Goal: Task Accomplishment & Management: Complete application form

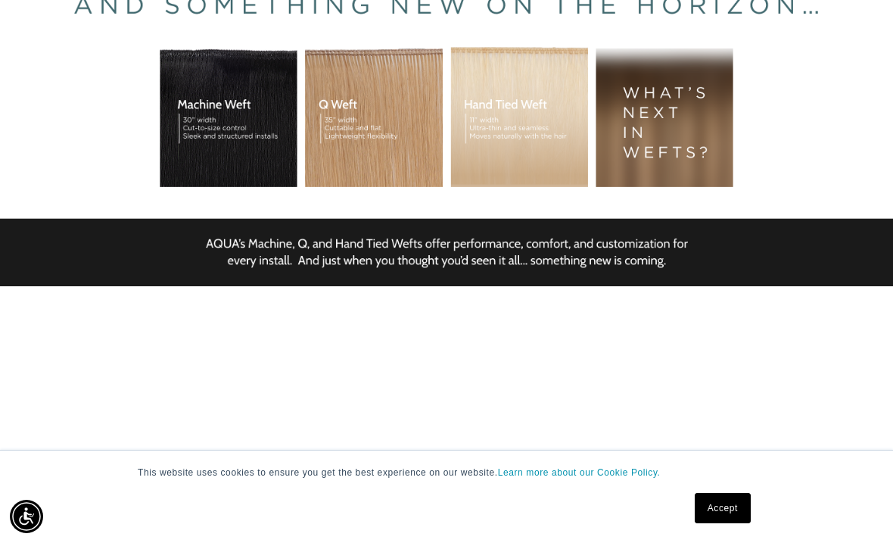
scroll to position [0, 1571]
click at [193, 219] on div "BUILT FOR  PERFORMANCE. TRUSTED BY PROFESSIONALS. Premium hair extensions desig…" at bounding box center [446, 99] width 893 height 681
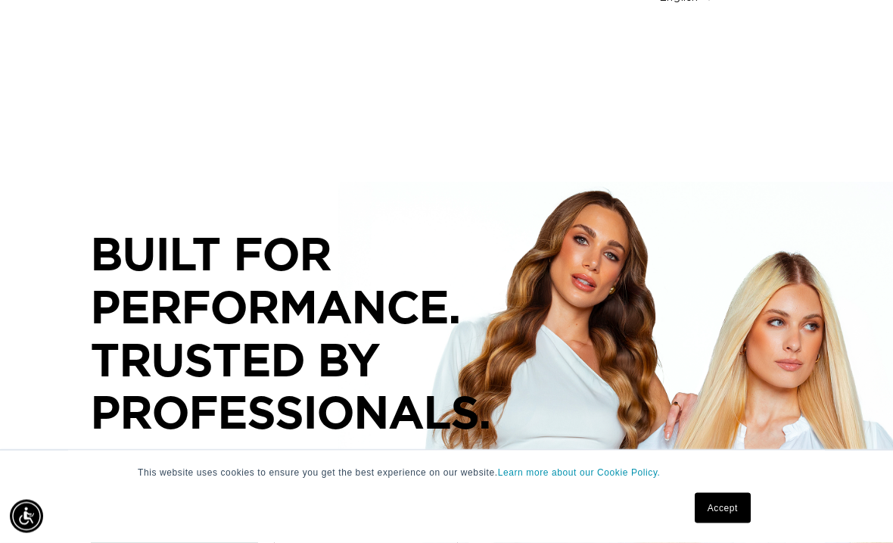
scroll to position [151, 0]
click at [207, 331] on div "BUILT FOR  PERFORMANCE. TRUSTED BY PROFESSIONALS. Premium hair extensions desig…" at bounding box center [446, 367] width 893 height 681
click at [125, 274] on p "BUILT FOR  PERFORMANCE. TRUSTED BY PROFESSIONALS." at bounding box center [318, 332] width 454 height 210
click at [717, 523] on link "Accept" at bounding box center [723, 508] width 56 height 30
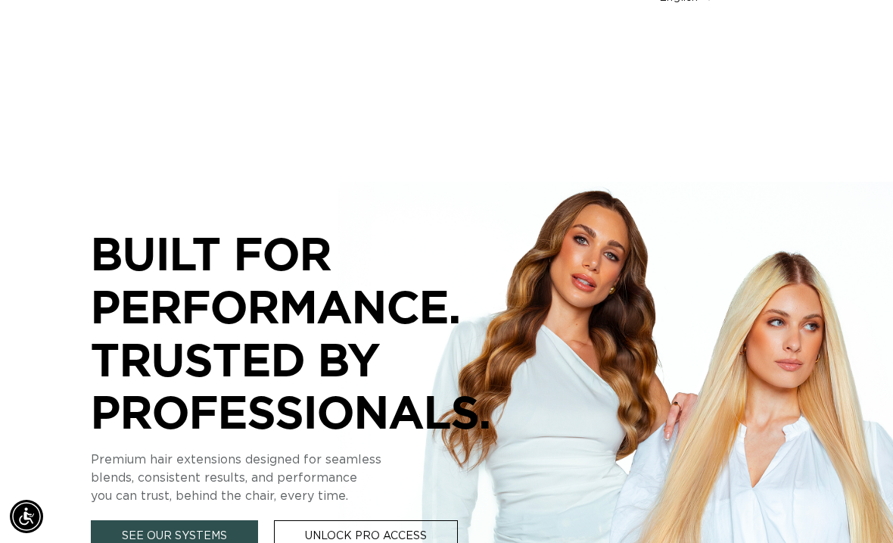
scroll to position [0, 1571]
click at [151, 520] on link "See Our Systems" at bounding box center [174, 536] width 167 height 33
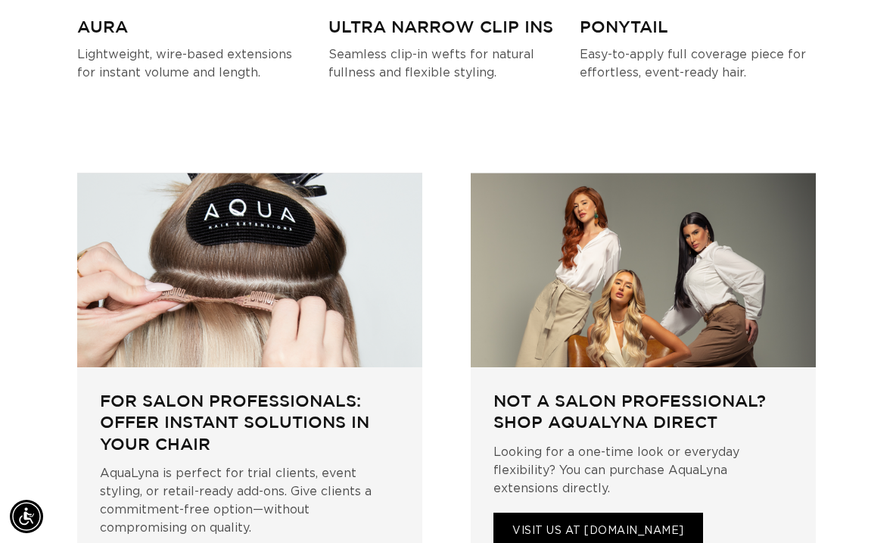
click at [573, 512] on link "VISIT US AT AQUALYNA.COM" at bounding box center [598, 530] width 210 height 37
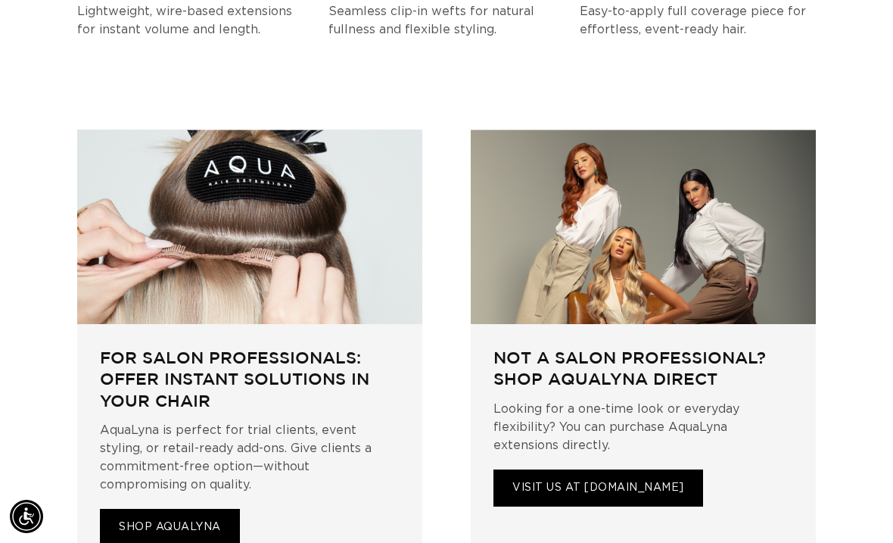
click at [129, 347] on h3 "FOR SALON PROFESSIONALS: OFFER INSTANT SOLUTIONS IN YOUR CHAIR" at bounding box center [250, 379] width 300 height 65
click at [137, 347] on h3 "FOR SALON PROFESSIONALS: OFFER INSTANT SOLUTIONS IN YOUR CHAIR" at bounding box center [250, 379] width 300 height 65
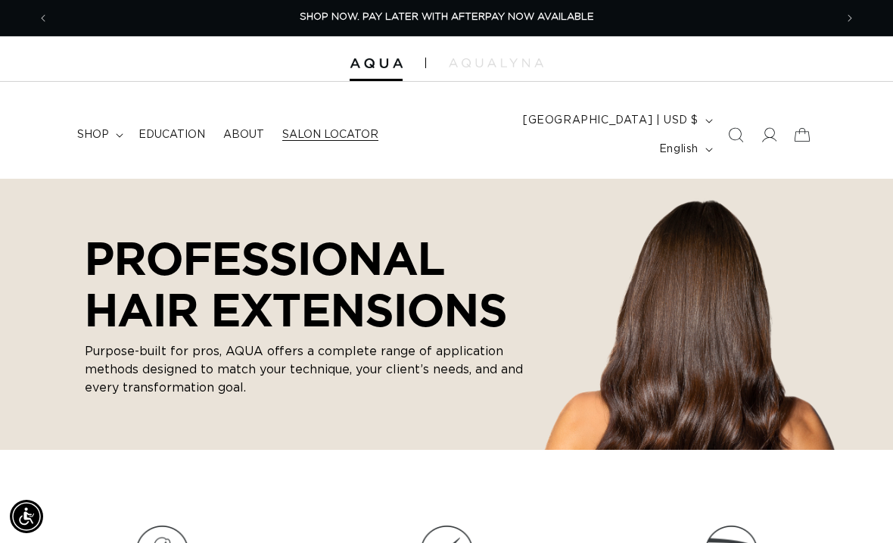
click at [323, 128] on span "Salon Locator" at bounding box center [330, 135] width 96 height 14
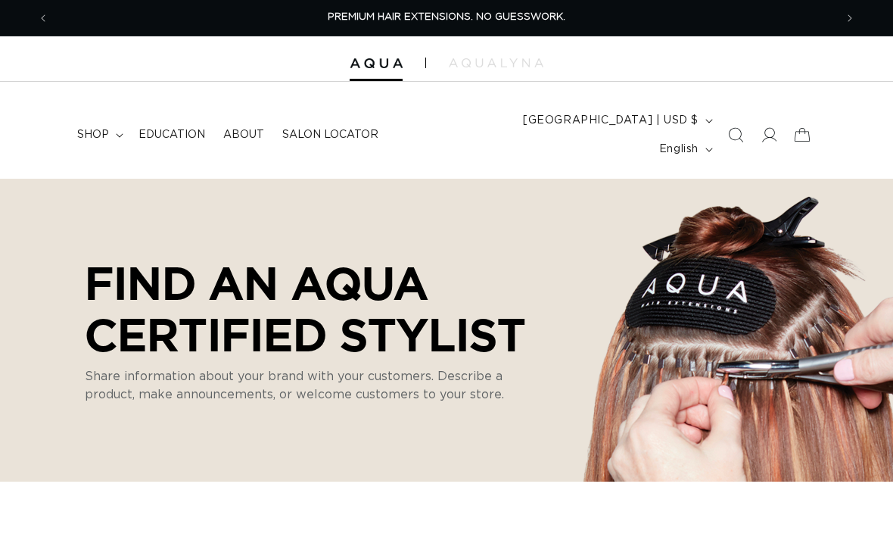
select select "m"
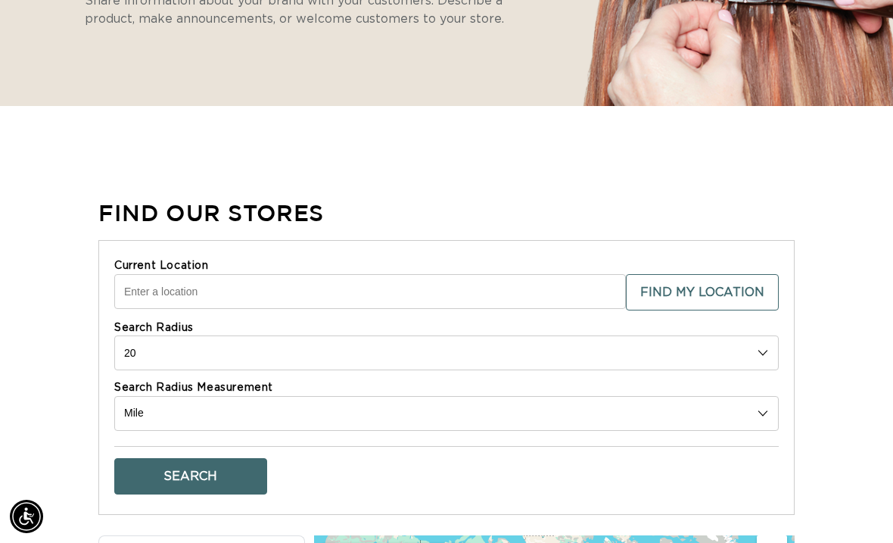
scroll to position [0, 1571]
click at [141, 274] on input "Current Location" at bounding box center [370, 291] width 512 height 35
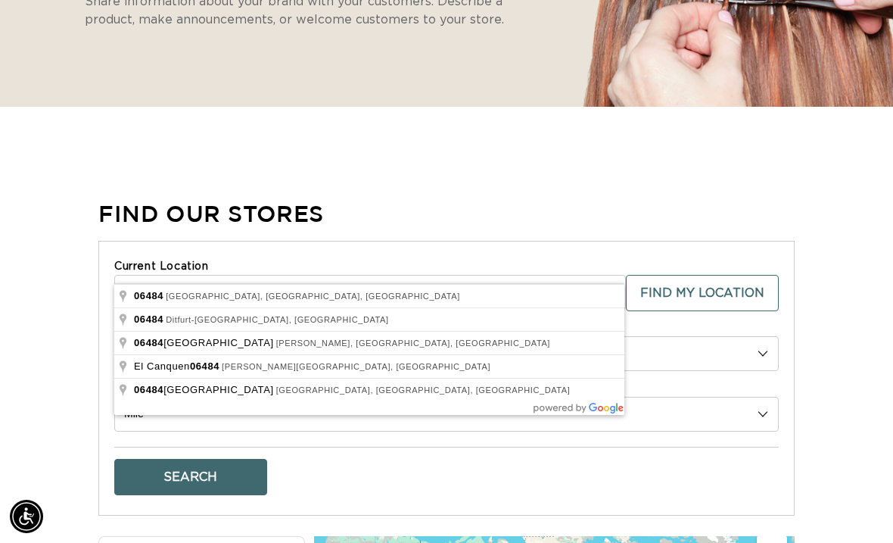
scroll to position [0, 786]
type input "Huntington, CT 06484, USA"
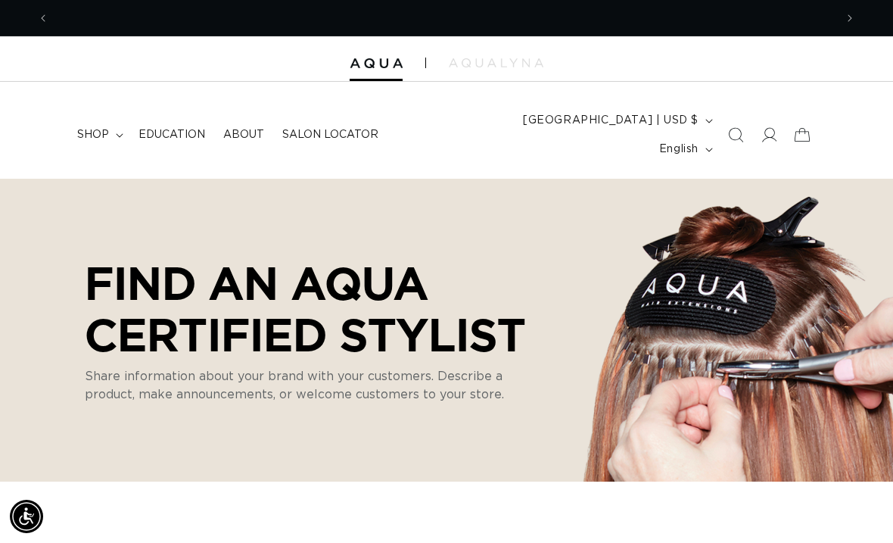
scroll to position [0, 0]
click at [93, 128] on span "shop" at bounding box center [93, 135] width 32 height 14
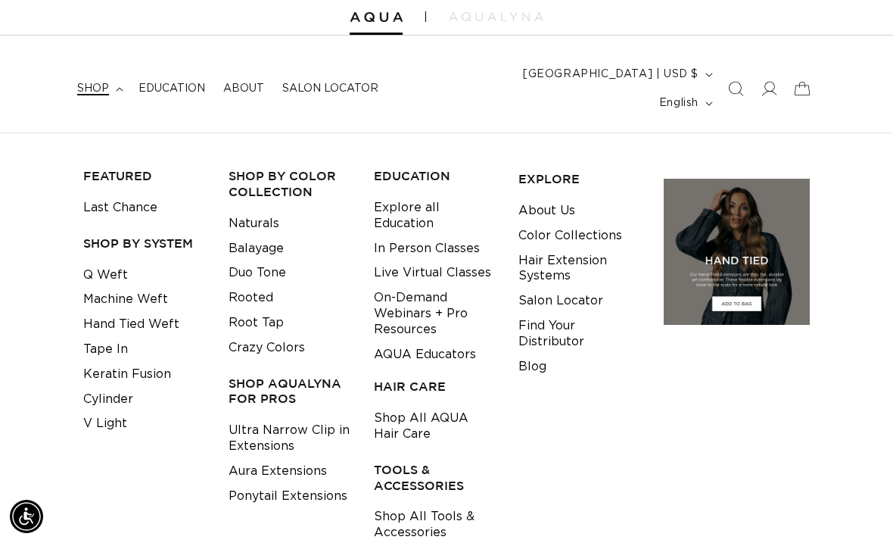
click at [244, 375] on h3 "Shop AquaLyna for Pros" at bounding box center [290, 391] width 122 height 32
click at [231, 418] on link "Ultra Narrow Clip in Extensions" at bounding box center [290, 438] width 122 height 41
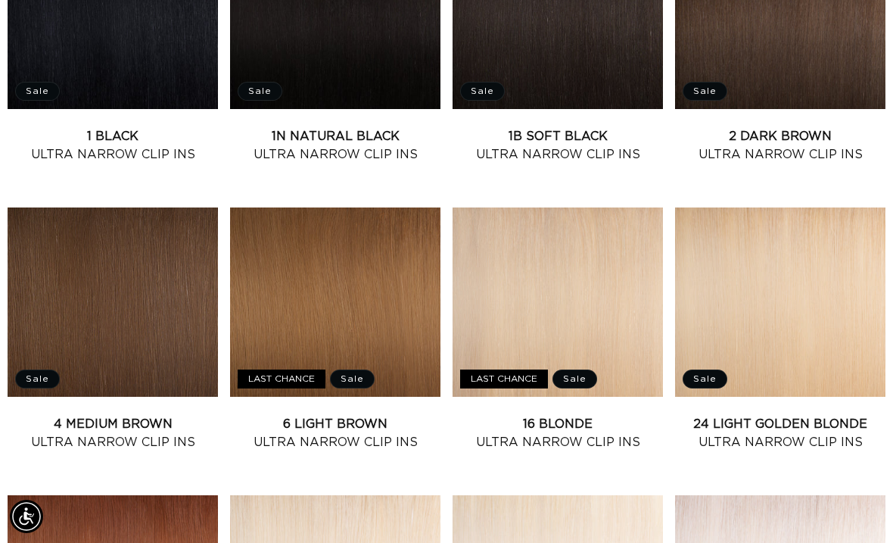
scroll to position [0, 1571]
click at [107, 415] on link "4 Medium Brown Ultra Narrow Clip Ins" at bounding box center [113, 433] width 210 height 36
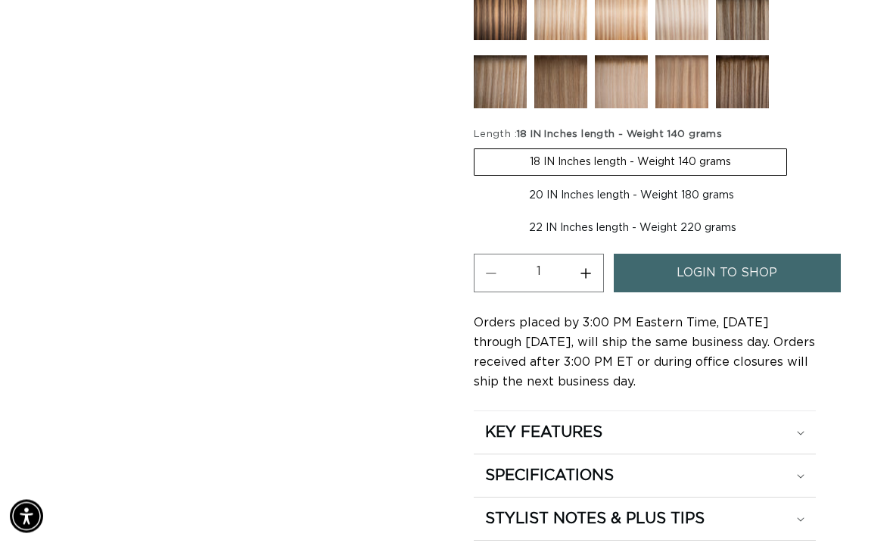
scroll to position [826, 0]
click at [692, 254] on span "login to shop" at bounding box center [727, 273] width 101 height 39
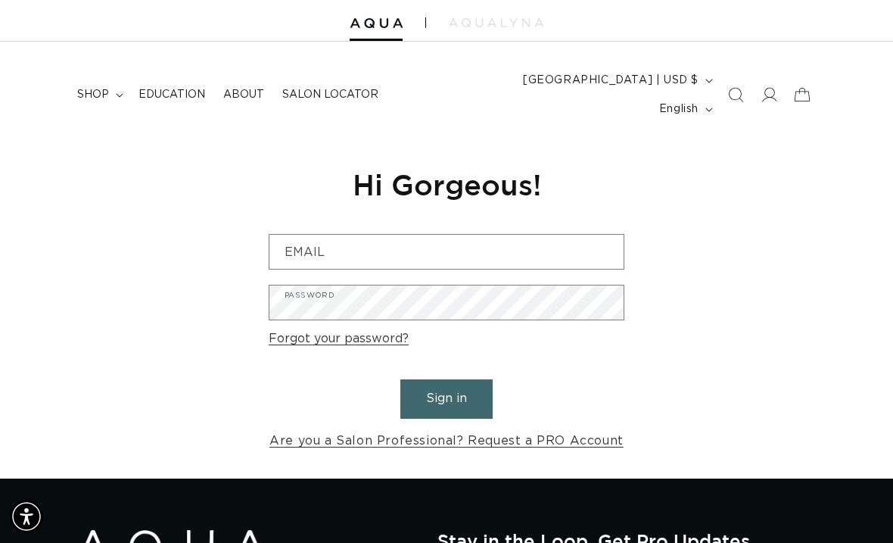
scroll to position [0, 786]
click at [302, 430] on link "Are you a Salon Professional? Request a PRO Account" at bounding box center [446, 441] width 354 height 22
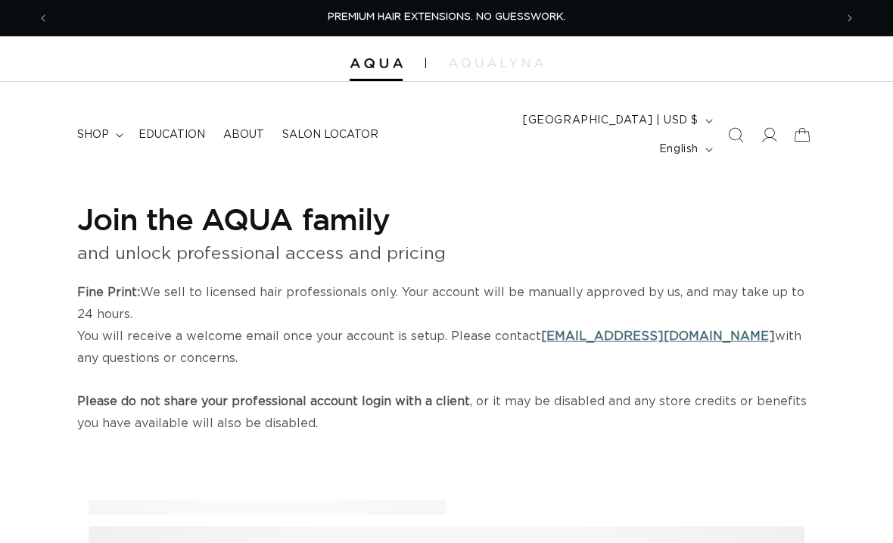
select select "US"
select select "[GEOGRAPHIC_DATA]"
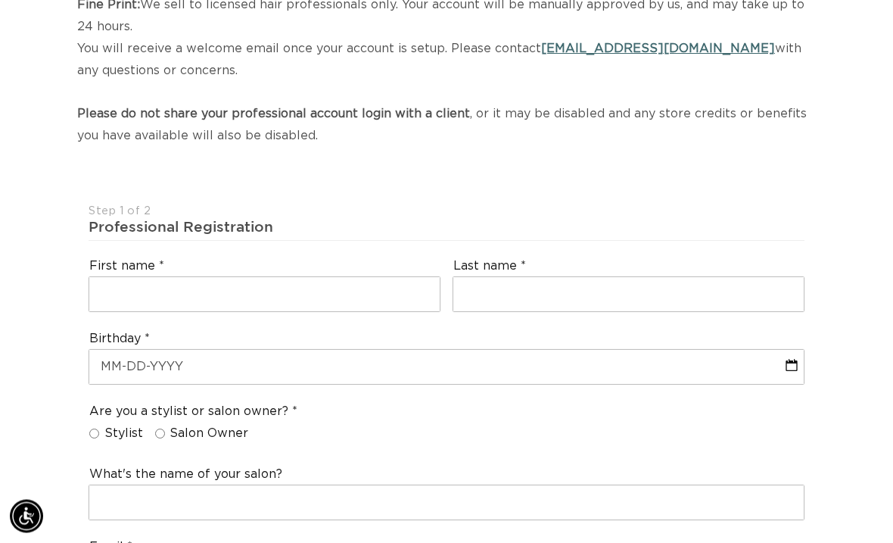
scroll to position [288, 0]
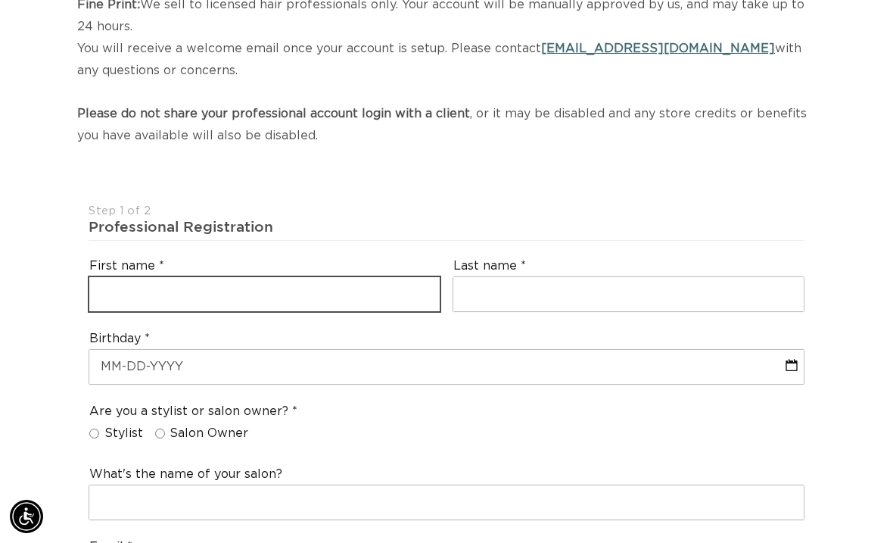
click at [125, 277] on input "text" at bounding box center [264, 294] width 350 height 34
type input "Diana"
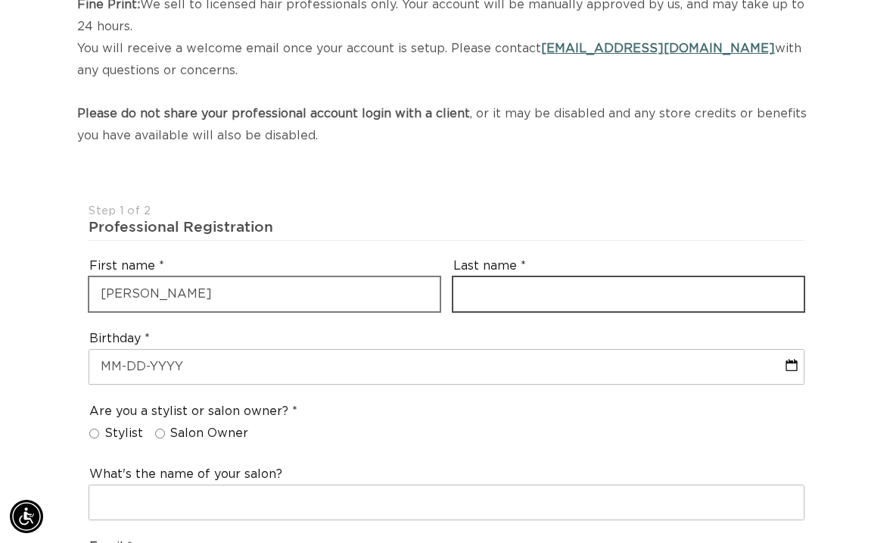
type input "Cirillo"
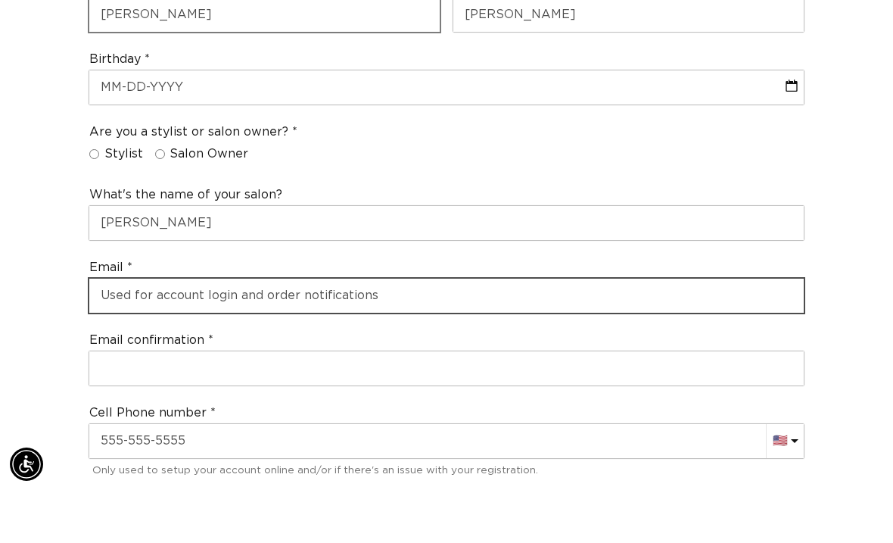
scroll to position [0, 1571]
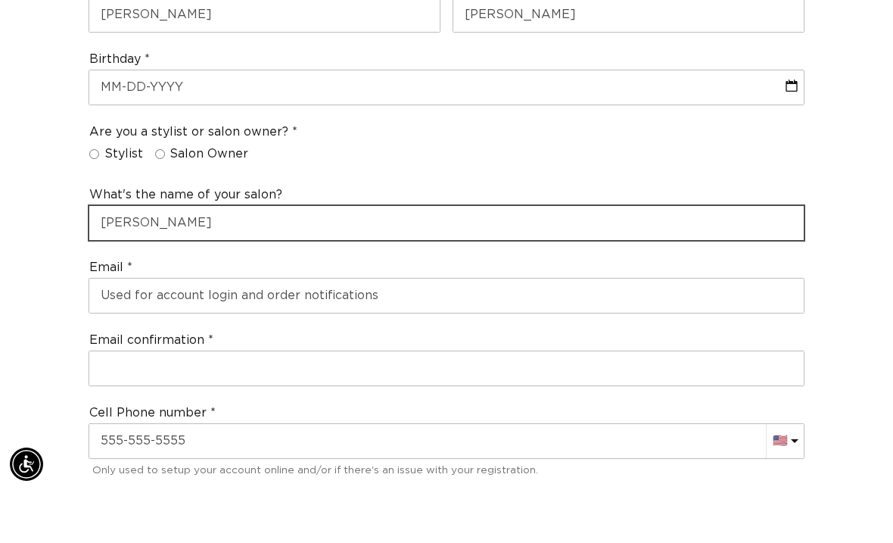
click at [307, 258] on input "Diana Cirillo" at bounding box center [446, 275] width 714 height 34
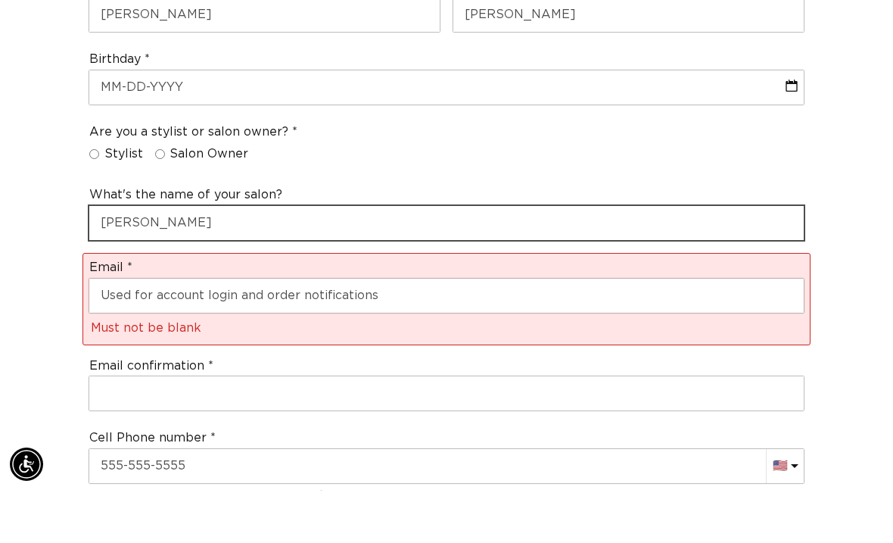
scroll to position [0, 0]
type input "D"
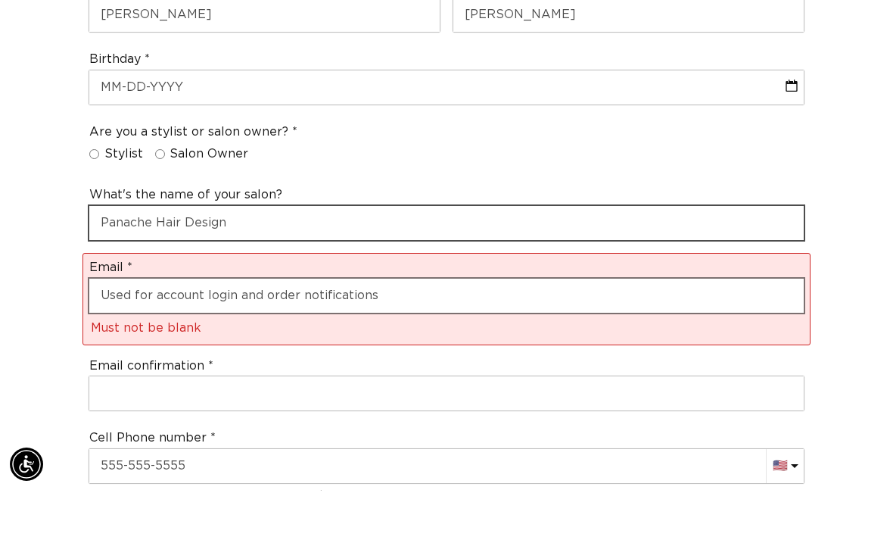
type input "Panache Hair Design"
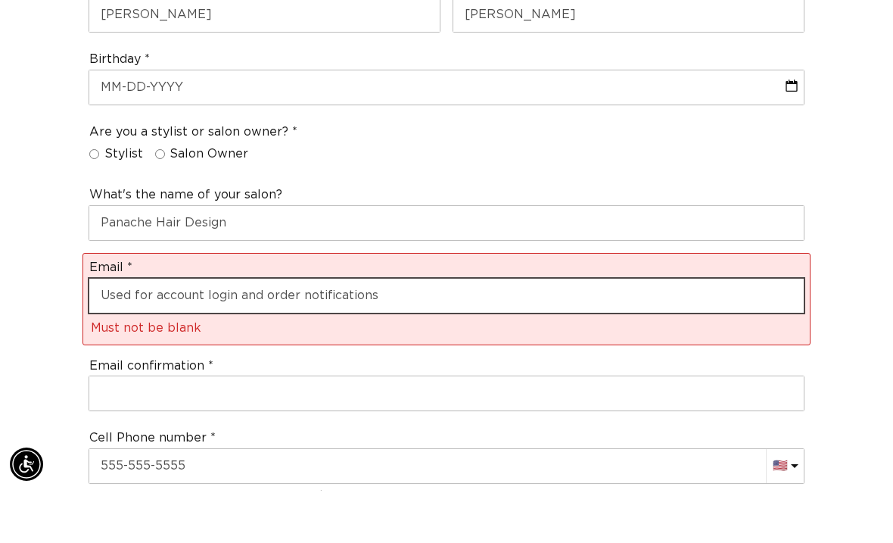
click at [114, 331] on input "email" at bounding box center [446, 348] width 714 height 34
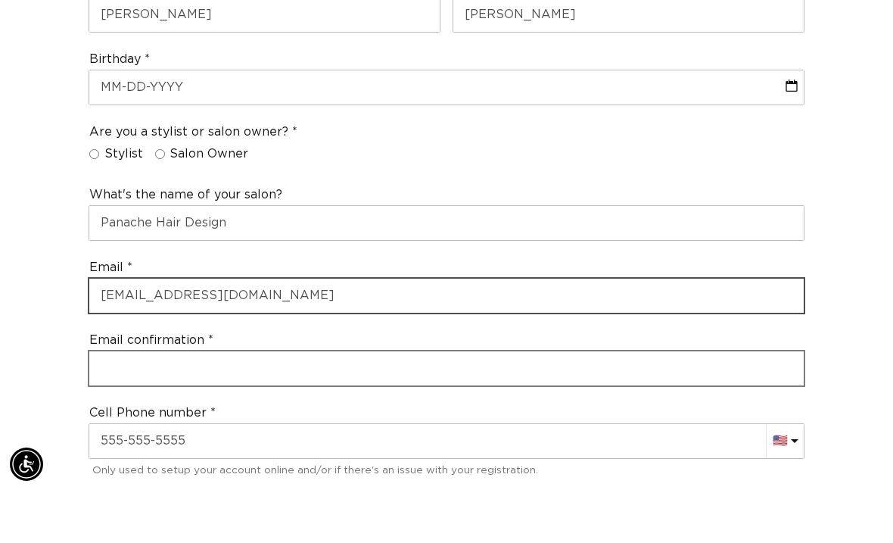
type input "dianacir112@gmail.com"
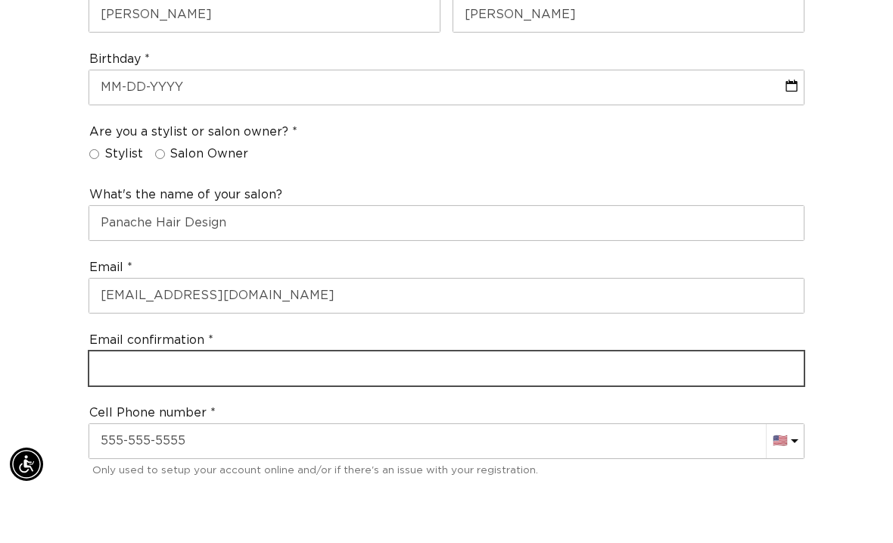
click at [131, 403] on input "email" at bounding box center [446, 420] width 714 height 34
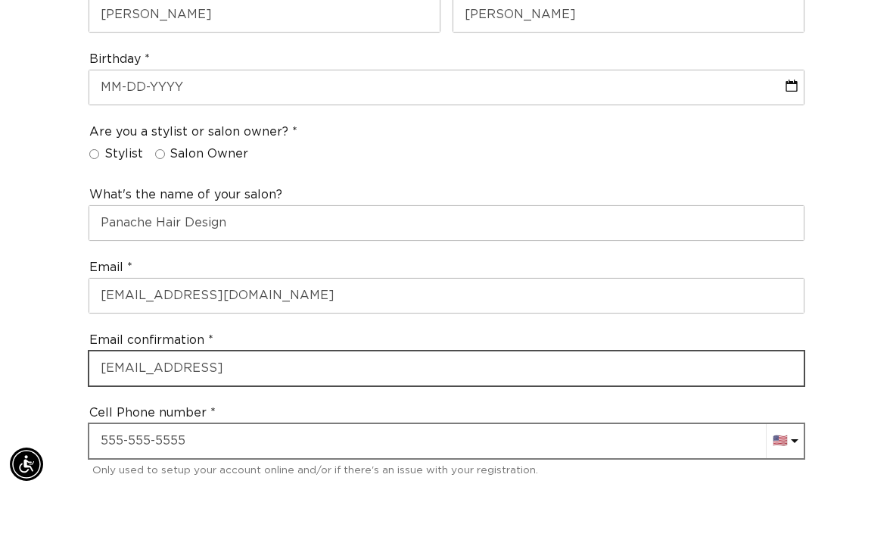
type input "dianacir112@gmail.ccom"
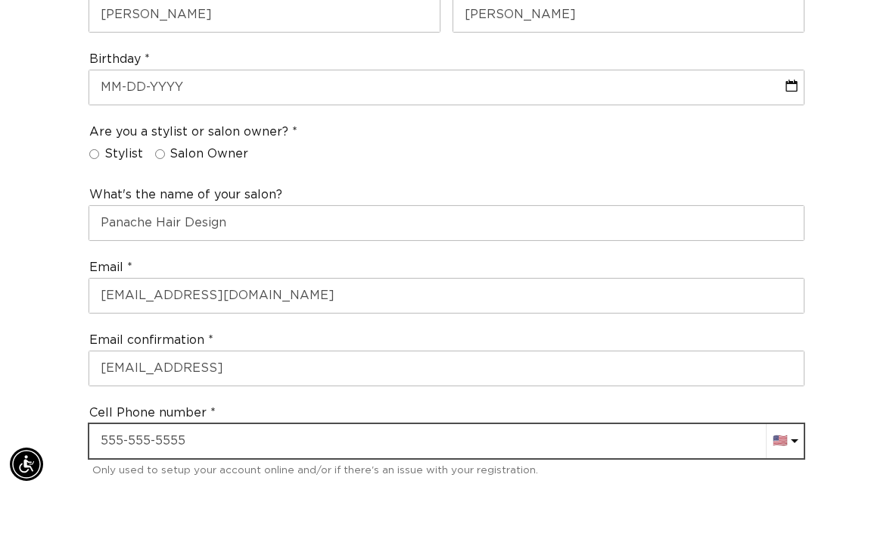
click at [105, 450] on div "Cell Phone number AC (+247) Afghanistan (+93) 🇦🇫 Albania (+355) 🇦🇱 Algeria (+21…" at bounding box center [446, 494] width 728 height 89
type input "+1"
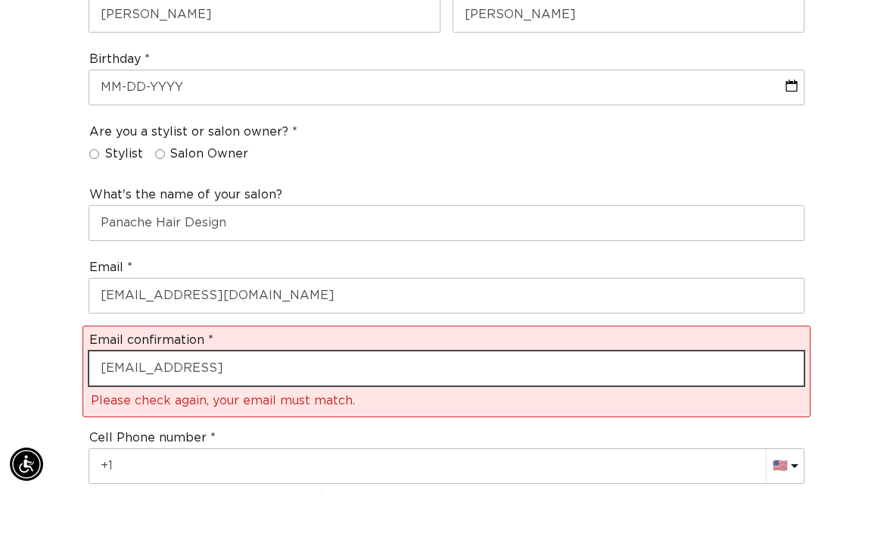
click at [269, 403] on input "dianacir112@gmail.ccom" at bounding box center [446, 420] width 714 height 34
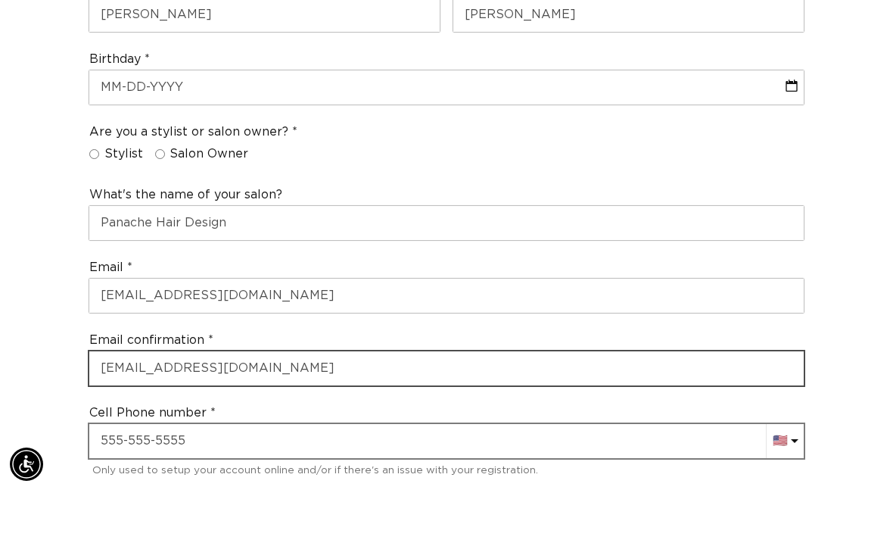
type input "dianacir112@gmail.com"
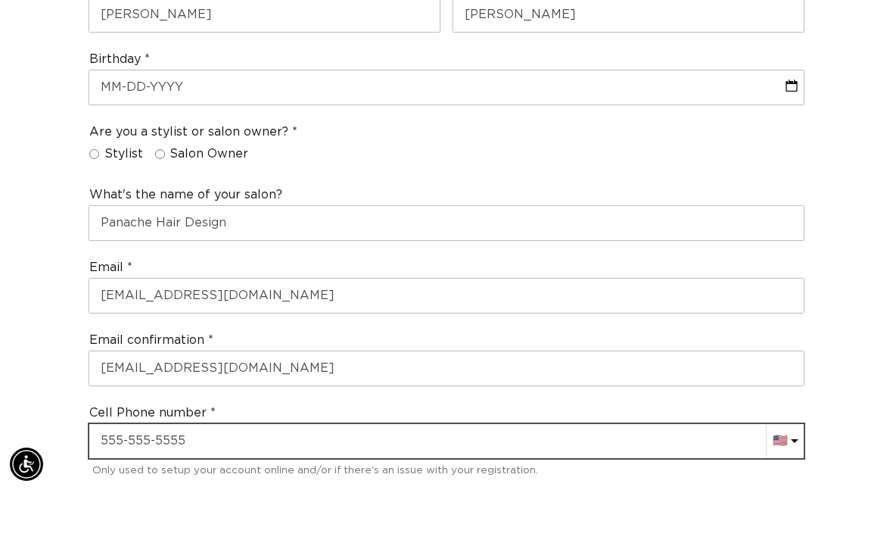
click at [96, 476] on input "text" at bounding box center [446, 493] width 714 height 34
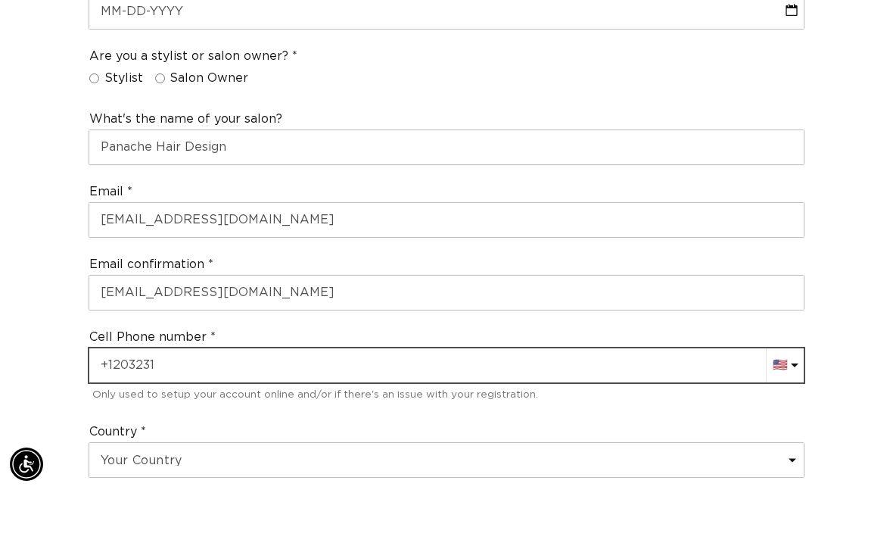
scroll to position [0, 1571]
type input "+1 203 231 2145"
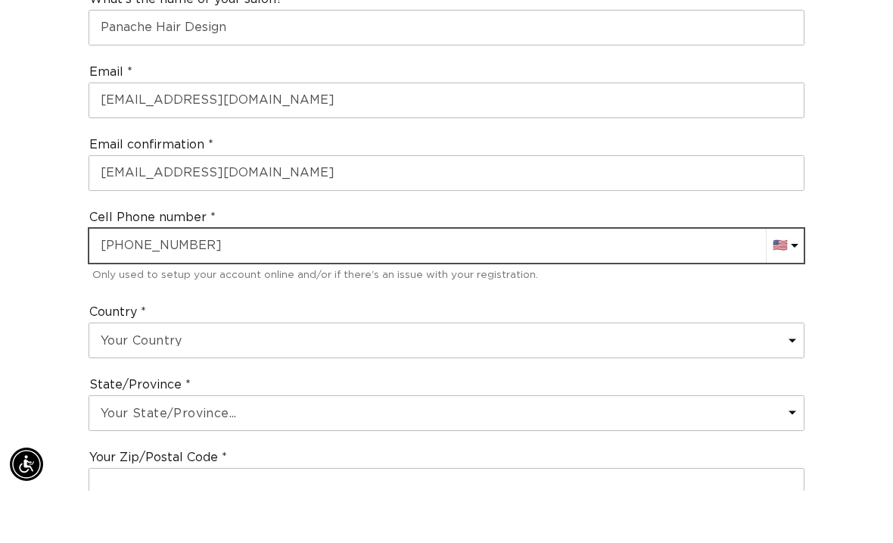
scroll to position [717, 0]
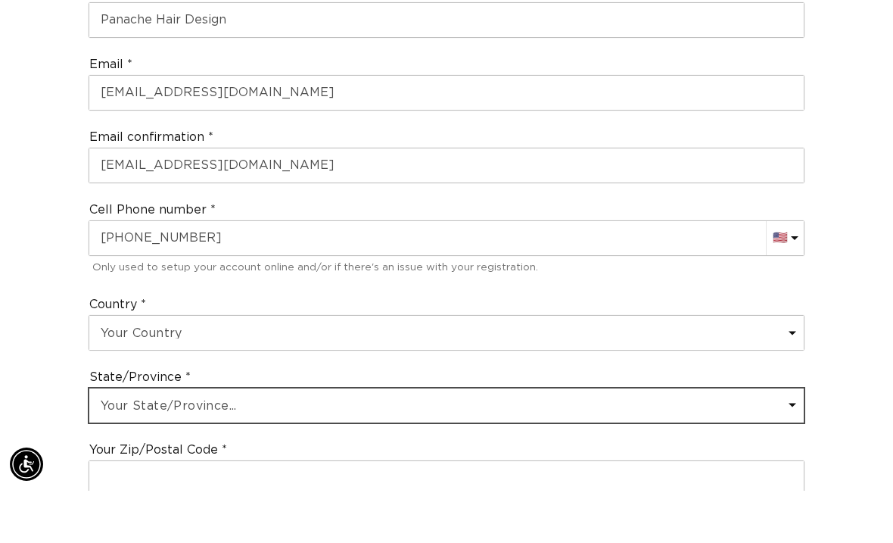
click at [107, 440] on select "Your State/Province... Alabama Alaska American Samoa Arizona Arkansas Californi…" at bounding box center [446, 457] width 714 height 34
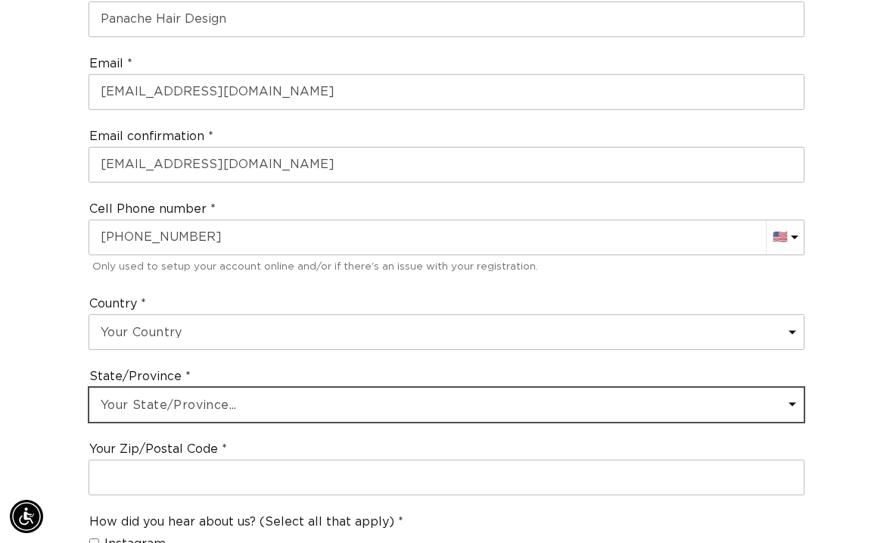
select select "Connecticut"
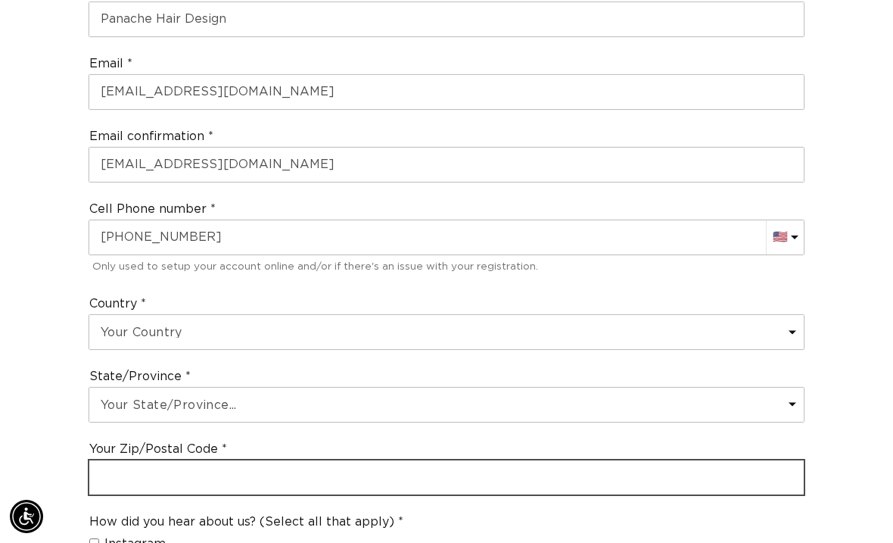
click at [122, 460] on input "text" at bounding box center [446, 477] width 714 height 34
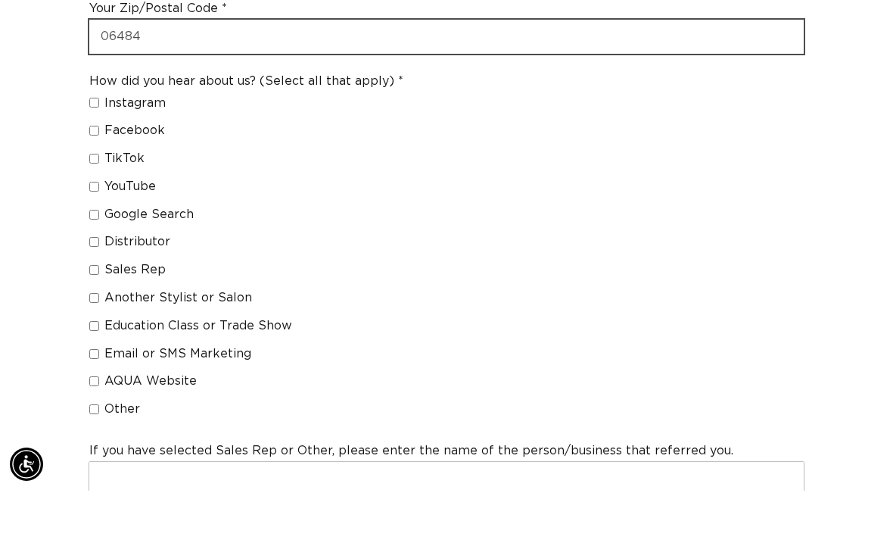
scroll to position [1159, 0]
type input "06484"
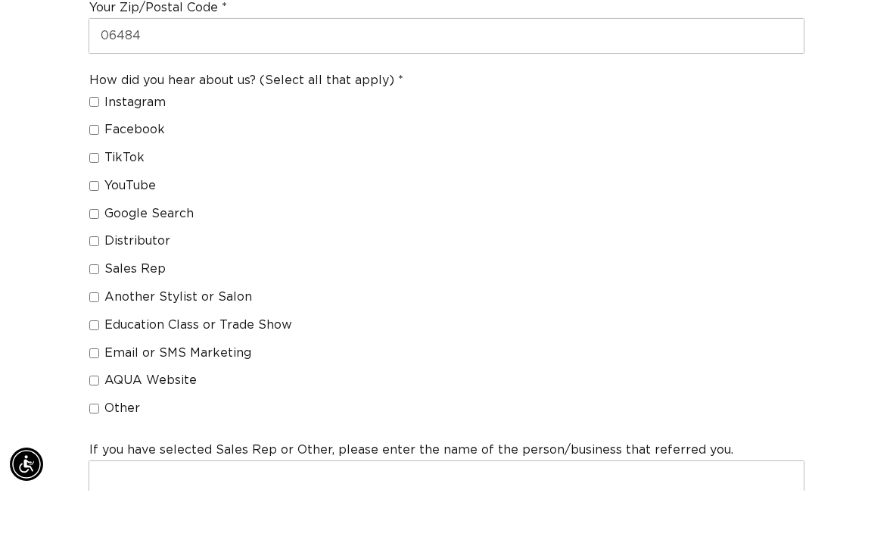
click at [96, 288] on input "Distributor" at bounding box center [94, 293] width 10 height 10
checkbox input "true"
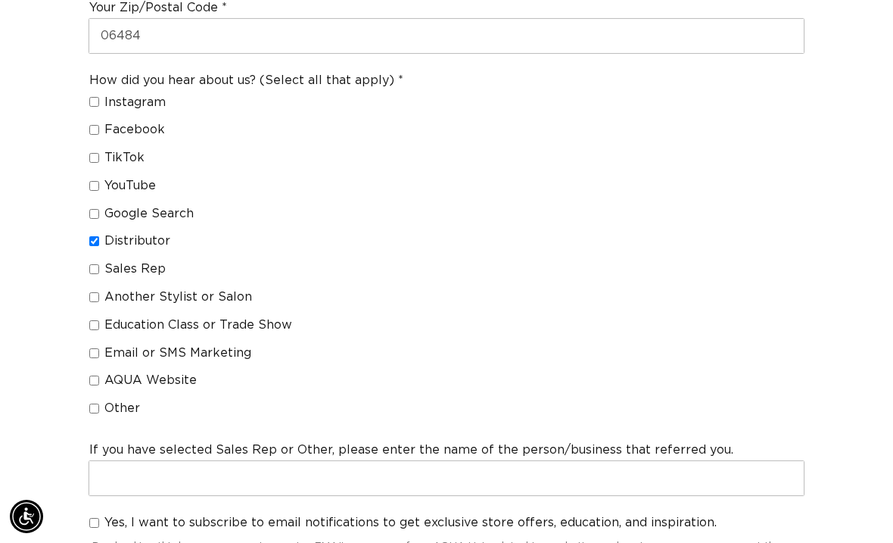
scroll to position [0, 1571]
click at [96, 264] on input "Sales Rep" at bounding box center [94, 269] width 10 height 10
checkbox input "true"
click at [96, 236] on input "Distributor" at bounding box center [94, 241] width 10 height 10
checkbox input "false"
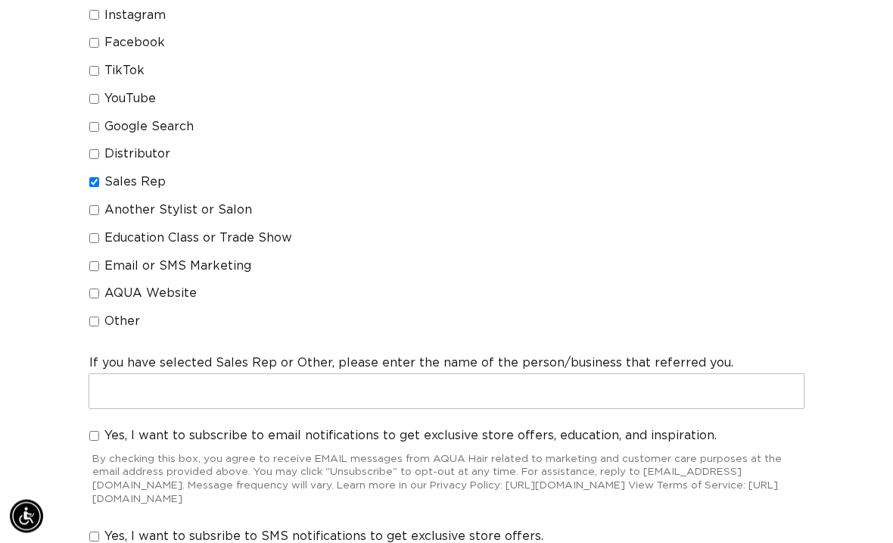
scroll to position [0, 0]
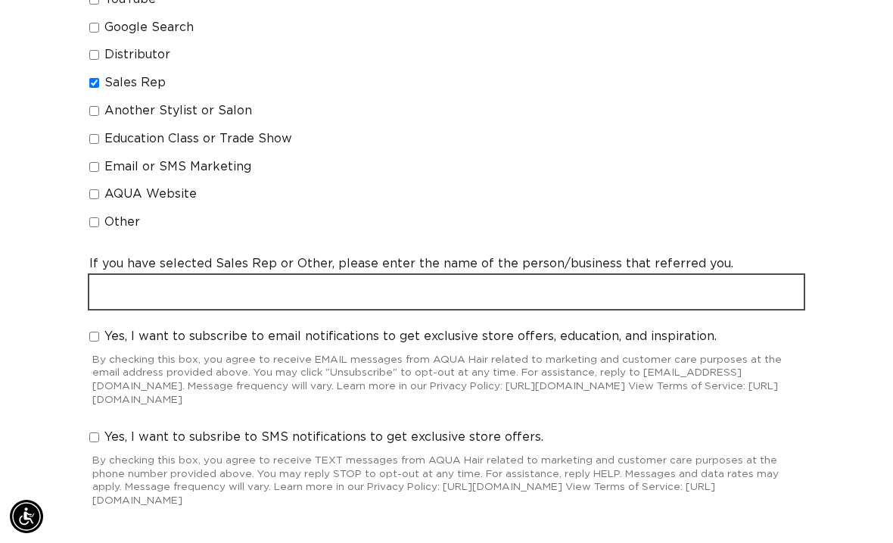
click at [135, 275] on input "text" at bounding box center [446, 292] width 714 height 34
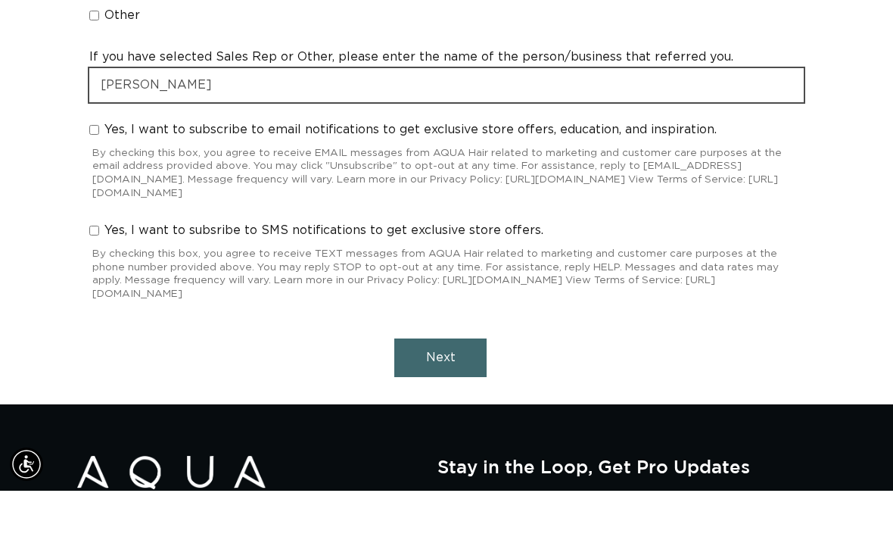
type input "Pam"
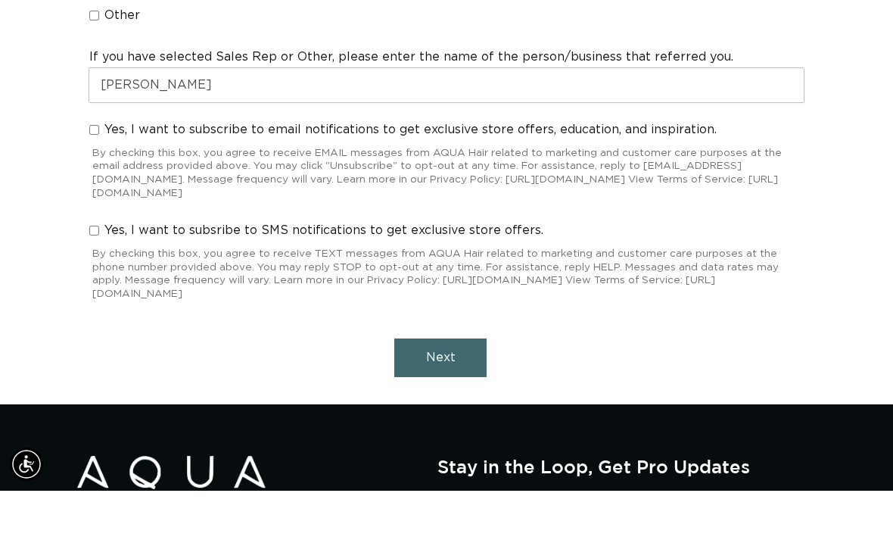
click at [420, 391] on button "Next" at bounding box center [440, 410] width 92 height 39
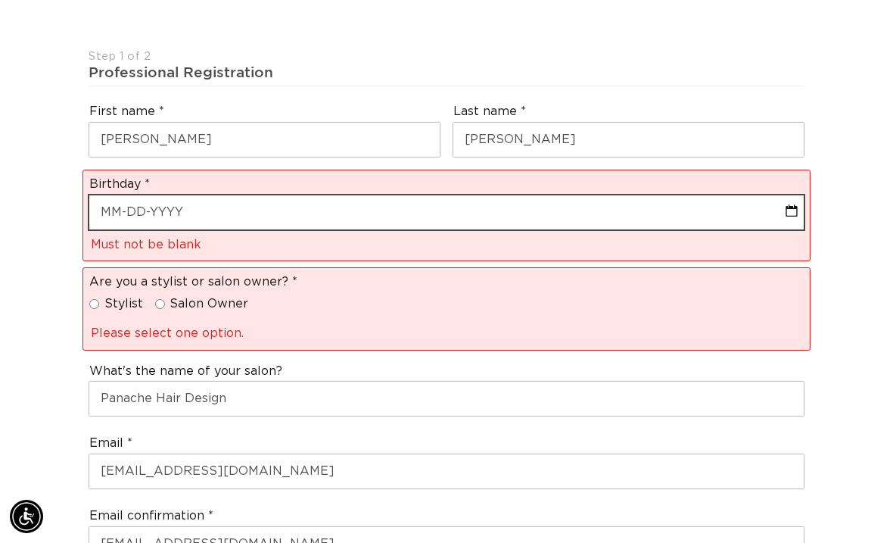
click at [241, 195] on input "text" at bounding box center [446, 212] width 714 height 34
select select "9"
select select "2025"
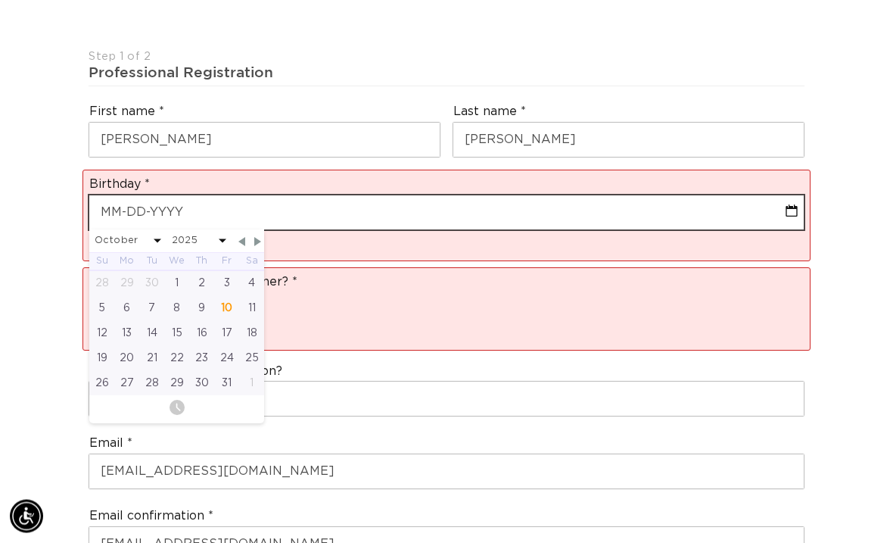
click at [207, 196] on input "text" at bounding box center [446, 213] width 714 height 34
type input "0"
select select "9"
select select "2025"
type input "02"
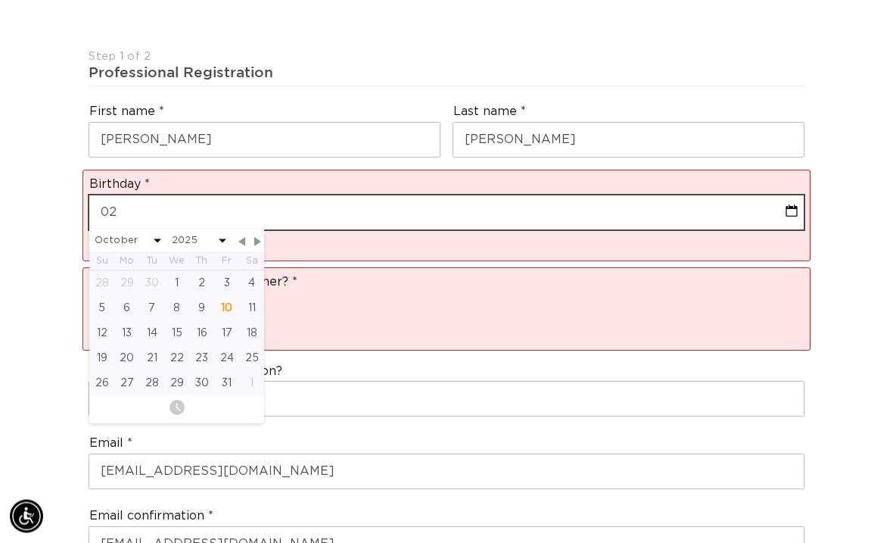
select select "9"
select select "2025"
type input "0"
select select "9"
select select "2025"
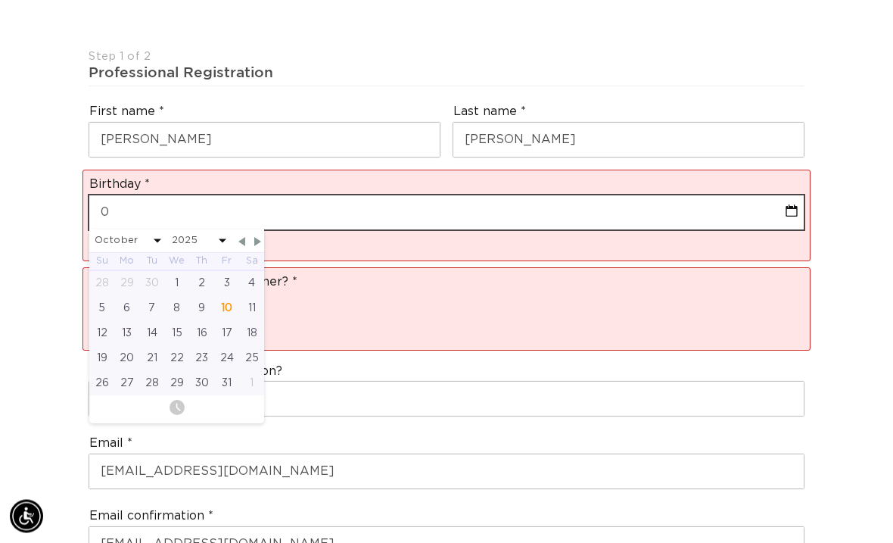
type input "01"
select select "9"
select select "2025"
type input "01-1"
select select "9"
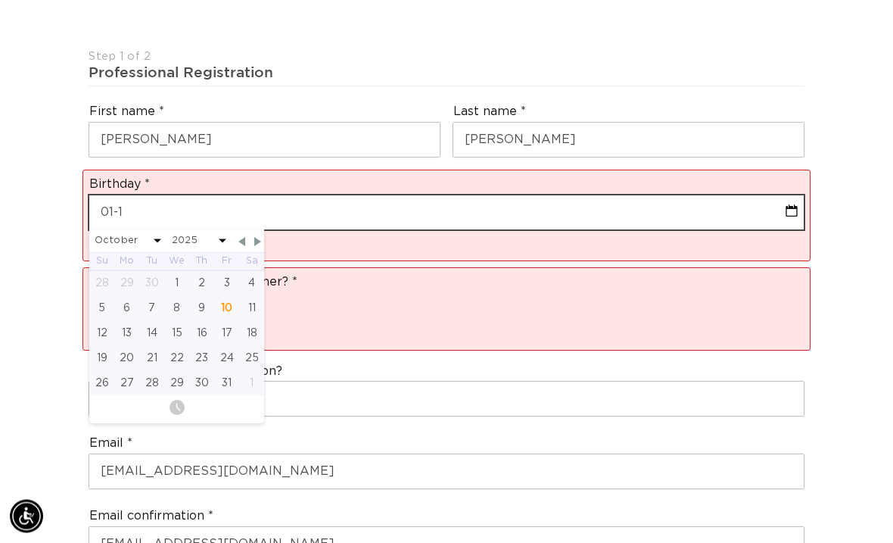
select select "2025"
type input "01-12"
select select "9"
select select "2025"
type input "01-12-1"
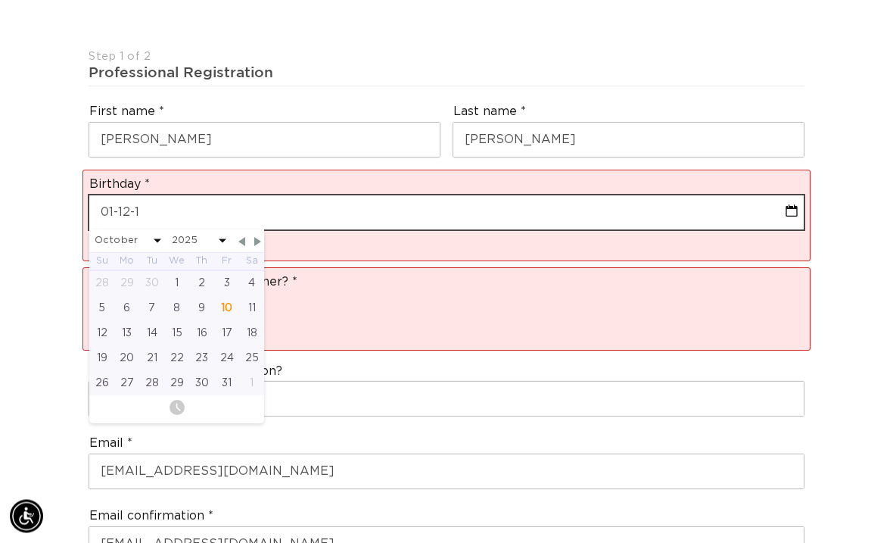
select select "9"
select select "2025"
type input "01-12-19"
select select "9"
select select "2025"
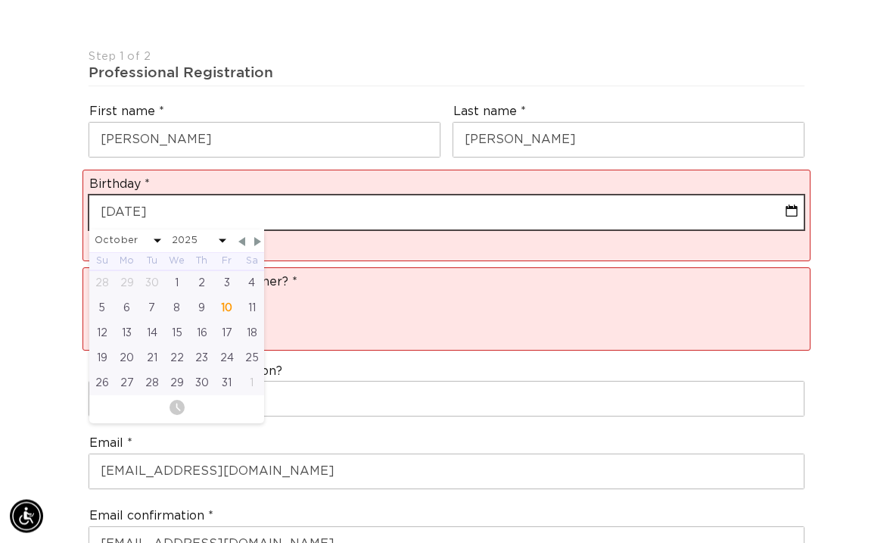
type input "01-12-195"
select select "9"
select select "2025"
type input "01-12-1958"
select select "1958"
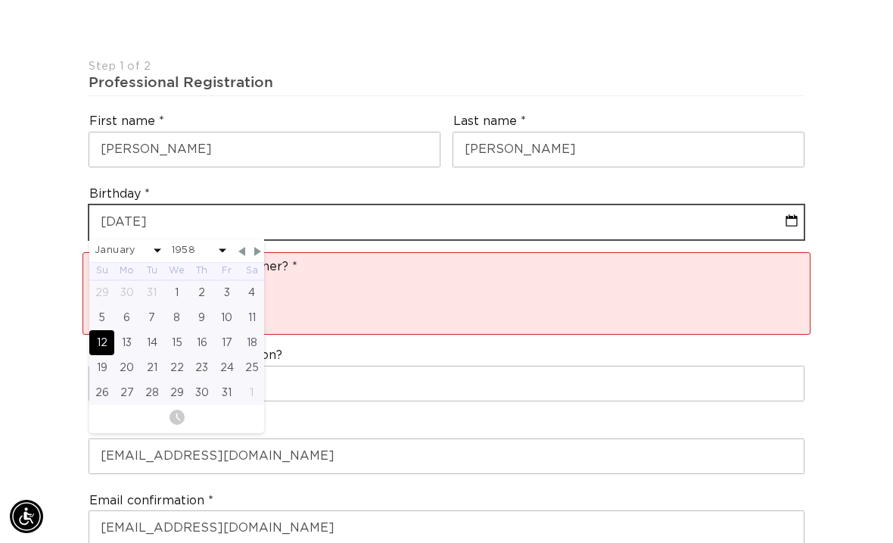
type input "01-12-1958"
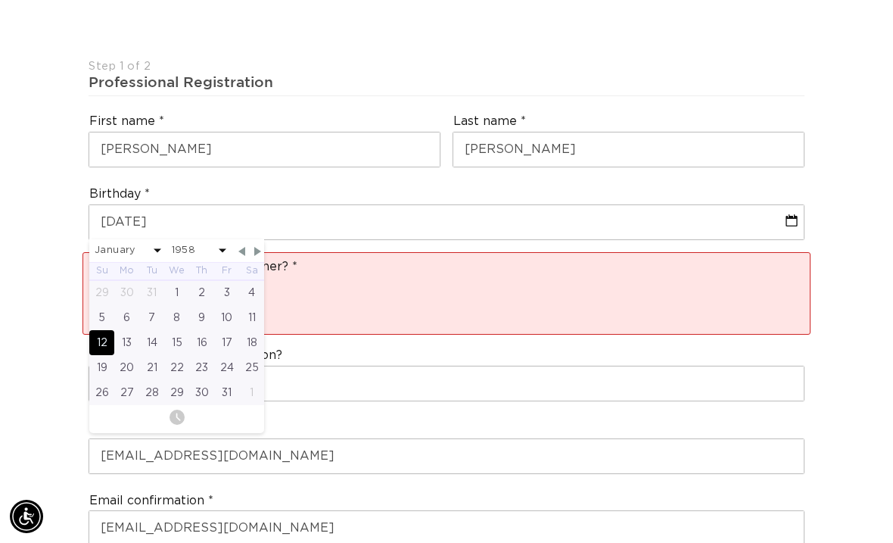
click at [597, 296] on div "Are you a stylist or salon owner? Stylist Salon Owner Please select one option." at bounding box center [446, 293] width 728 height 82
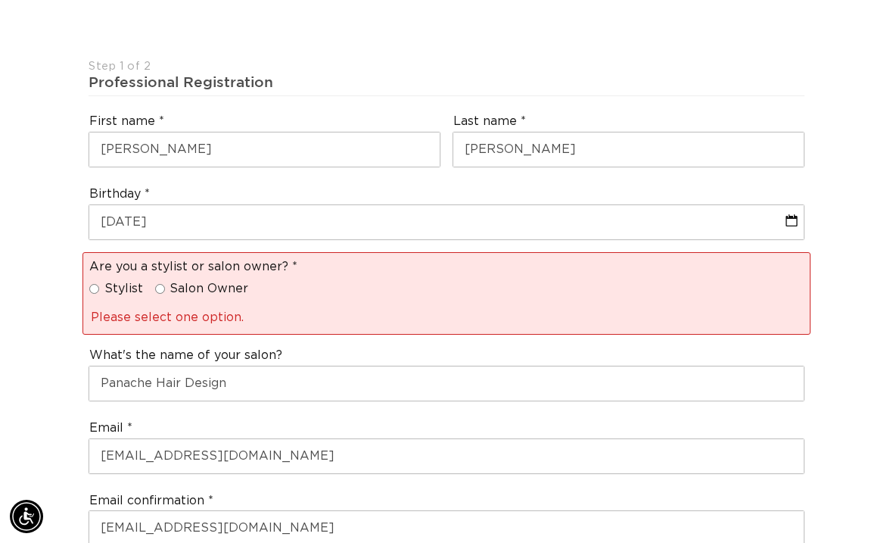
click at [161, 281] on label "Salon Owner" at bounding box center [202, 289] width 94 height 16
click at [161, 284] on input "Salon Owner" at bounding box center [160, 289] width 10 height 10
radio input "true"
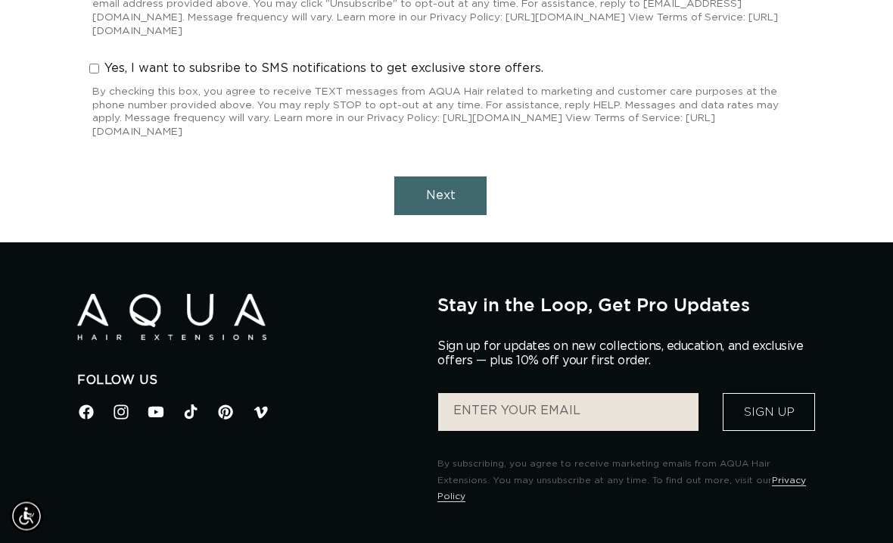
click at [442, 190] on span "Next" at bounding box center [441, 196] width 30 height 12
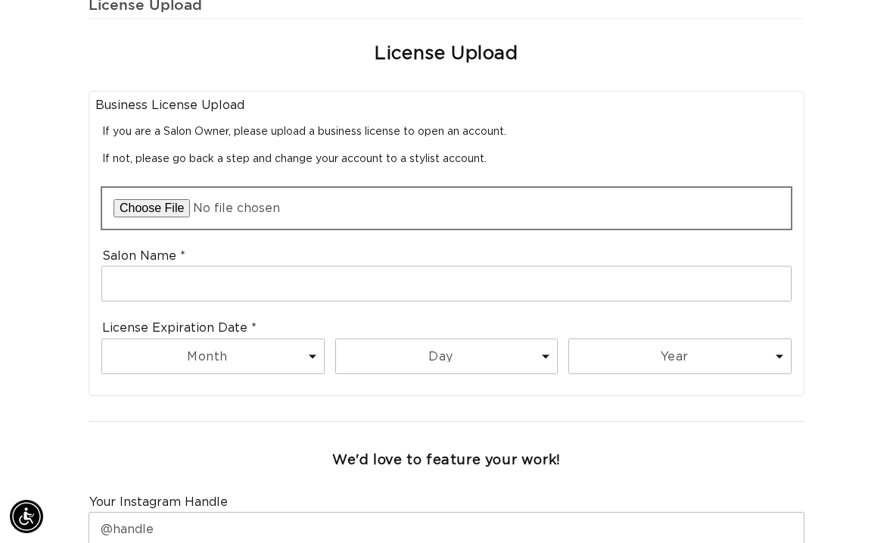
click at [137, 188] on input "file" at bounding box center [446, 208] width 689 height 41
type input "C:\fakepath\IMG_3255.jpeg"
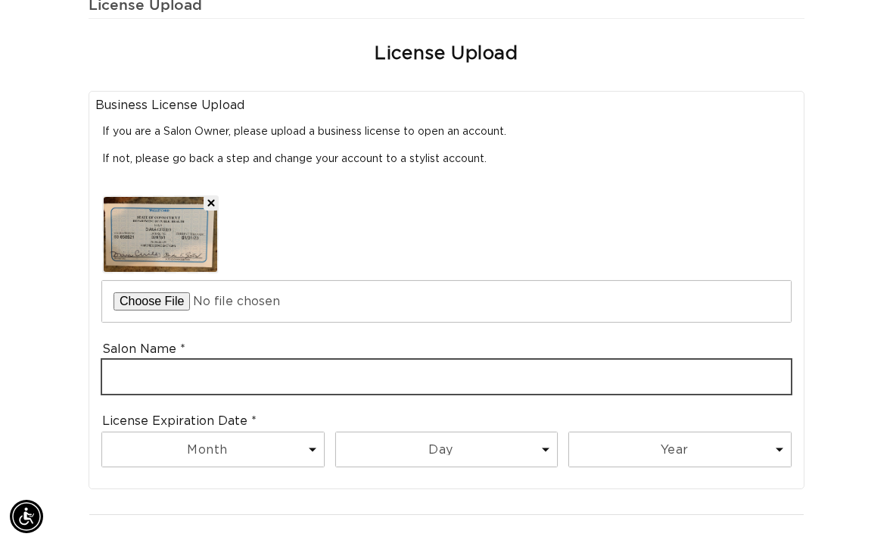
click at [120, 359] on input "text" at bounding box center [446, 376] width 689 height 34
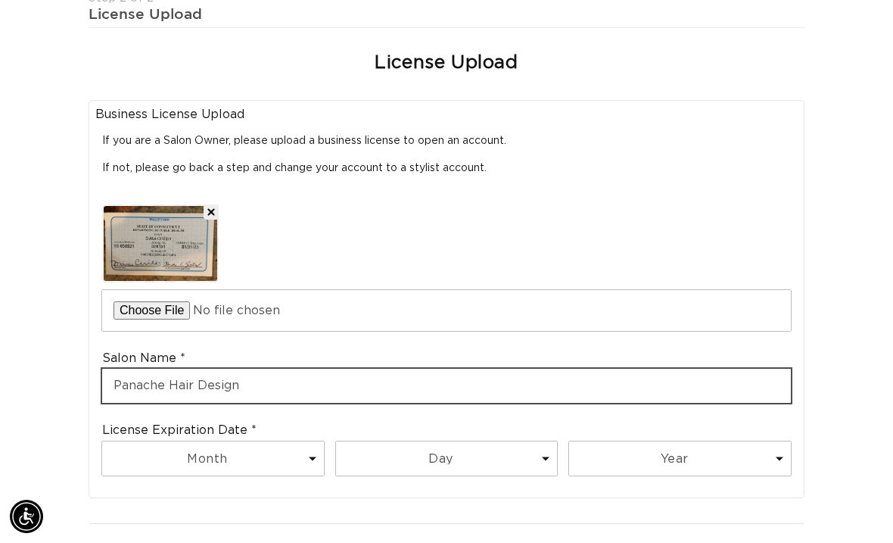
scroll to position [500, 0]
type input "Panache Hair Design"
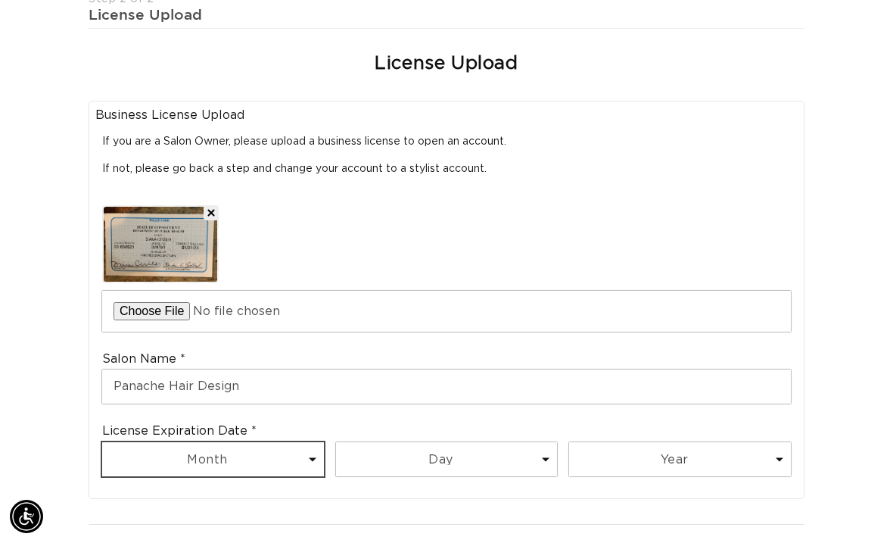
click at [177, 442] on select "Month 1 2 3 4 5 6 7 8 9 10 11 12" at bounding box center [213, 459] width 222 height 34
select select "1"
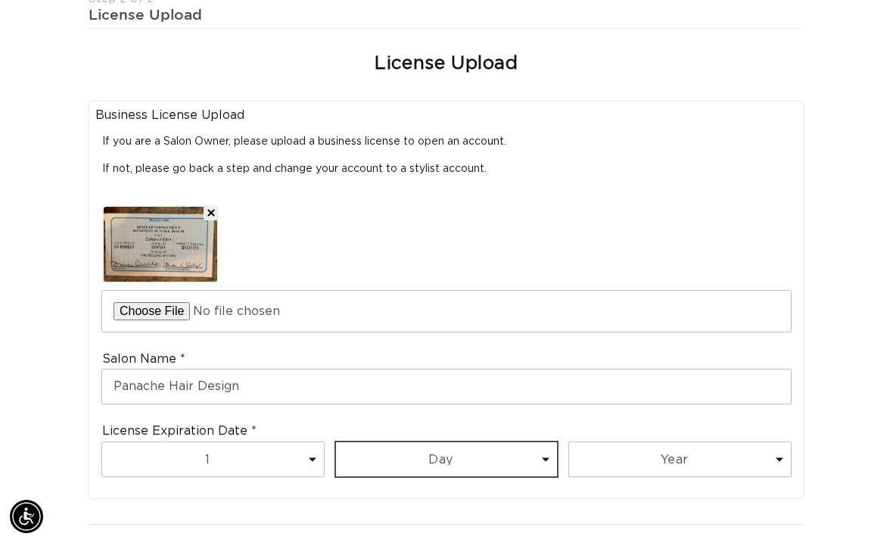
click at [425, 442] on select "Day 1 2 3 4 5 6 7 8 9 10 11 12 13 14 15 16 17 18 19 20 21 22 23 24 25 26 27 28 …" at bounding box center [447, 459] width 222 height 34
select select "31"
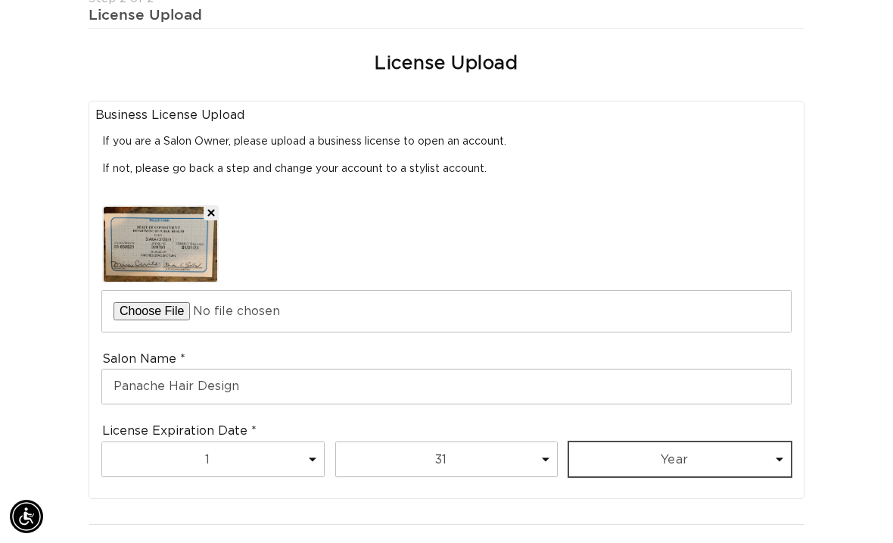
click at [650, 442] on select "Year 2025 2026 2027 2028 2029 2030 2031 2032 2033 2034 2035 2036 2037 2038 2039…" at bounding box center [680, 459] width 222 height 34
select select "2027"
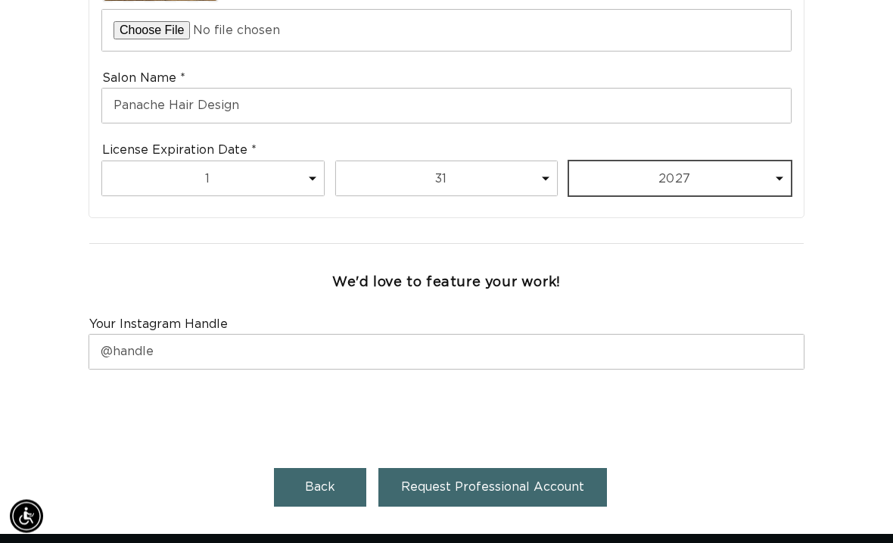
scroll to position [781, 0]
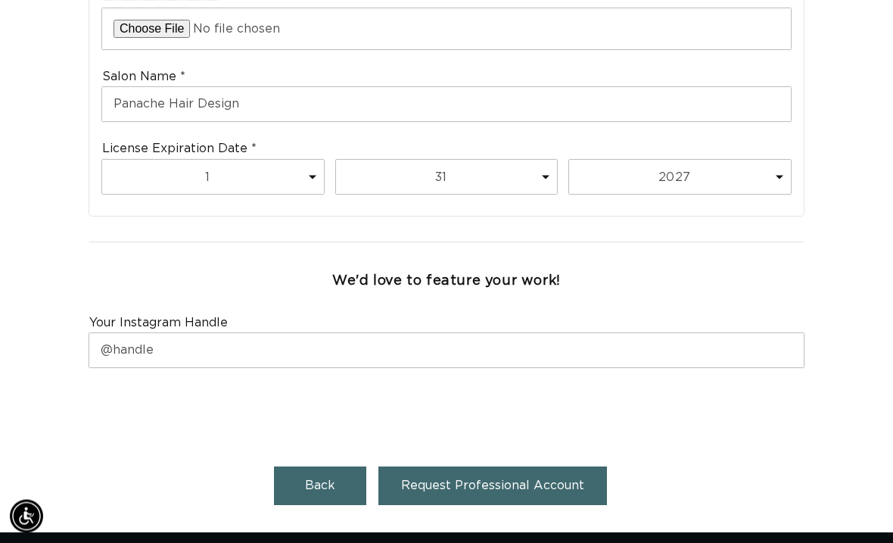
click at [540, 480] on span "Request Professional Account" at bounding box center [492, 486] width 183 height 12
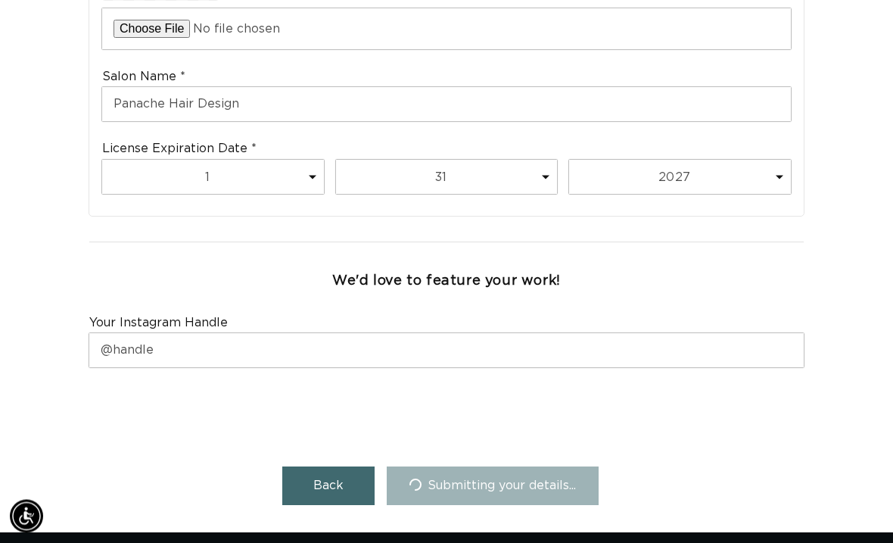
scroll to position [782, 0]
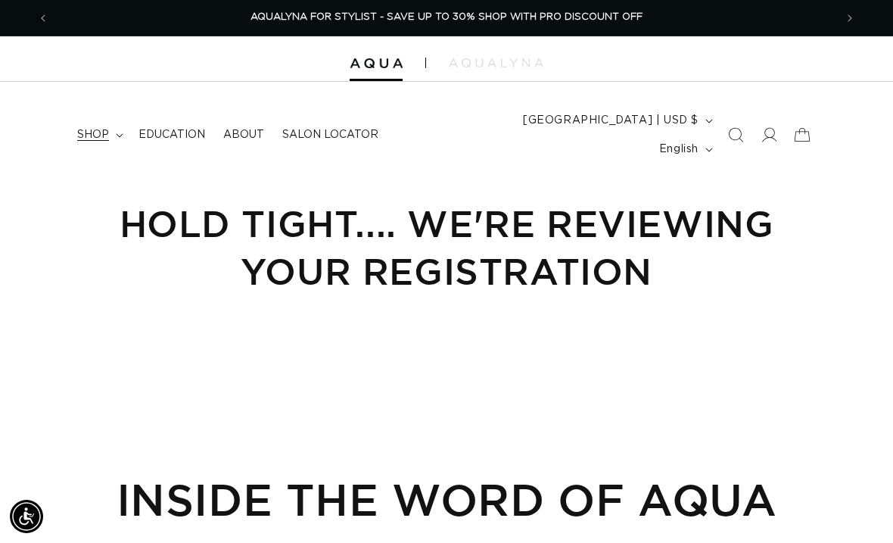
click at [86, 128] on span "shop" at bounding box center [93, 135] width 32 height 14
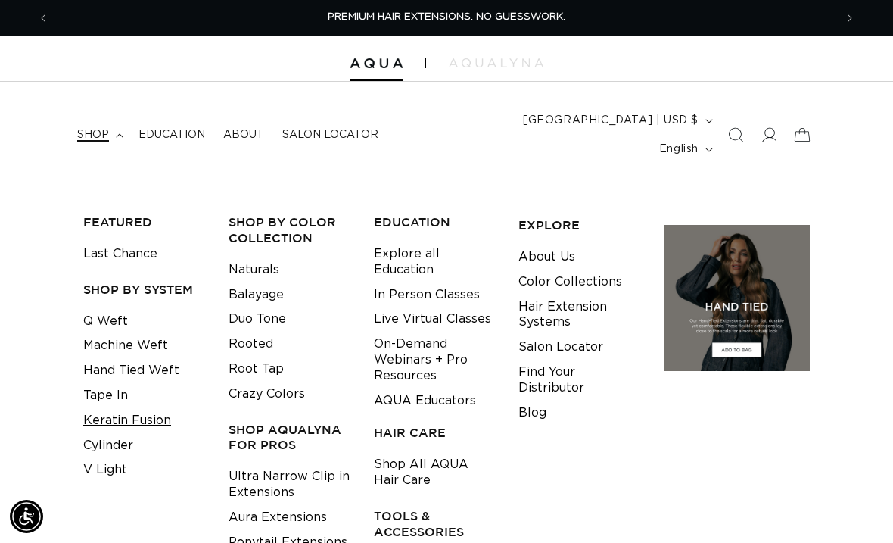
click at [151, 408] on link "Keratin Fusion" at bounding box center [127, 420] width 88 height 25
